Goal: Complete application form

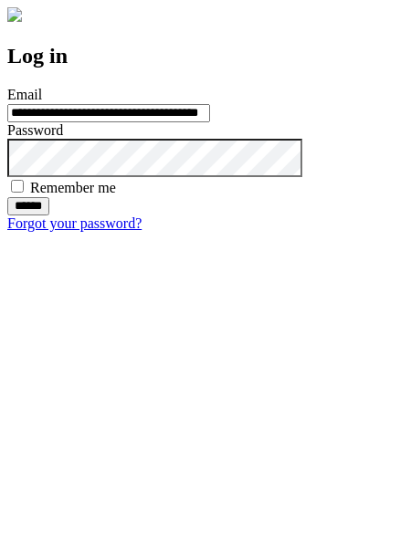
type input "**********"
click at [49, 215] on input "******" at bounding box center [28, 206] width 42 height 18
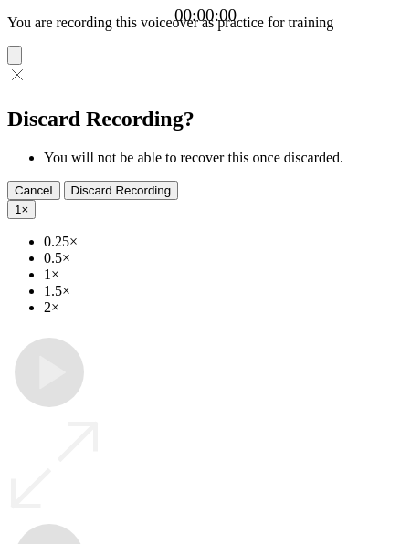
type input "**********"
